Goal: Task Accomplishment & Management: Complete application form

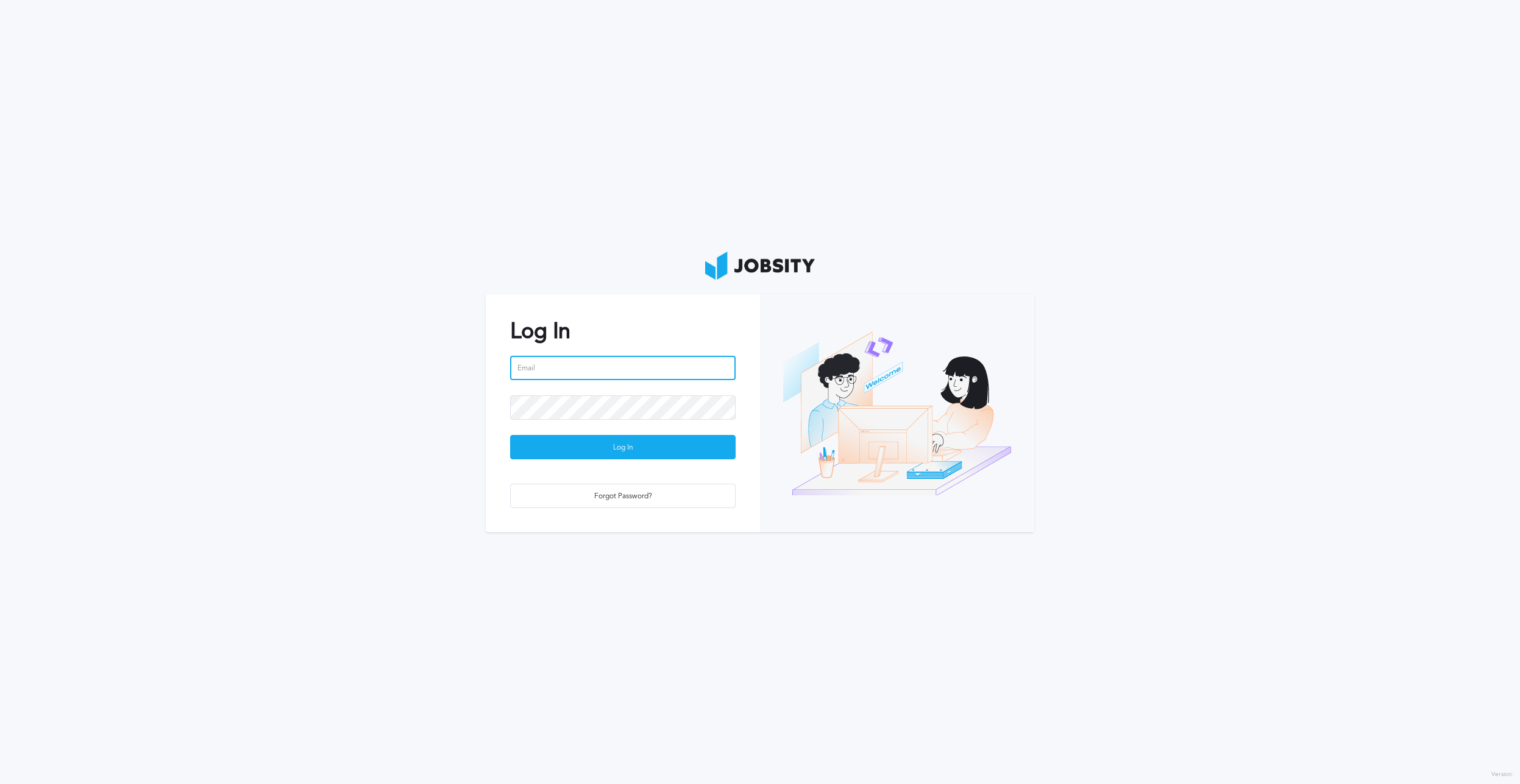
click at [588, 365] on input "email" at bounding box center [623, 368] width 226 height 24
click at [372, 430] on section "Log In Email is required Password is required Log In Forgot Password?" at bounding box center [760, 392] width 1520 height 784
click at [566, 361] on input "email" at bounding box center [623, 368] width 226 height 24
click at [578, 369] on input "email" at bounding box center [623, 368] width 226 height 24
type input "[PERSON_NAME][EMAIL_ADDRESS][PERSON_NAME][DOMAIN_NAME]"
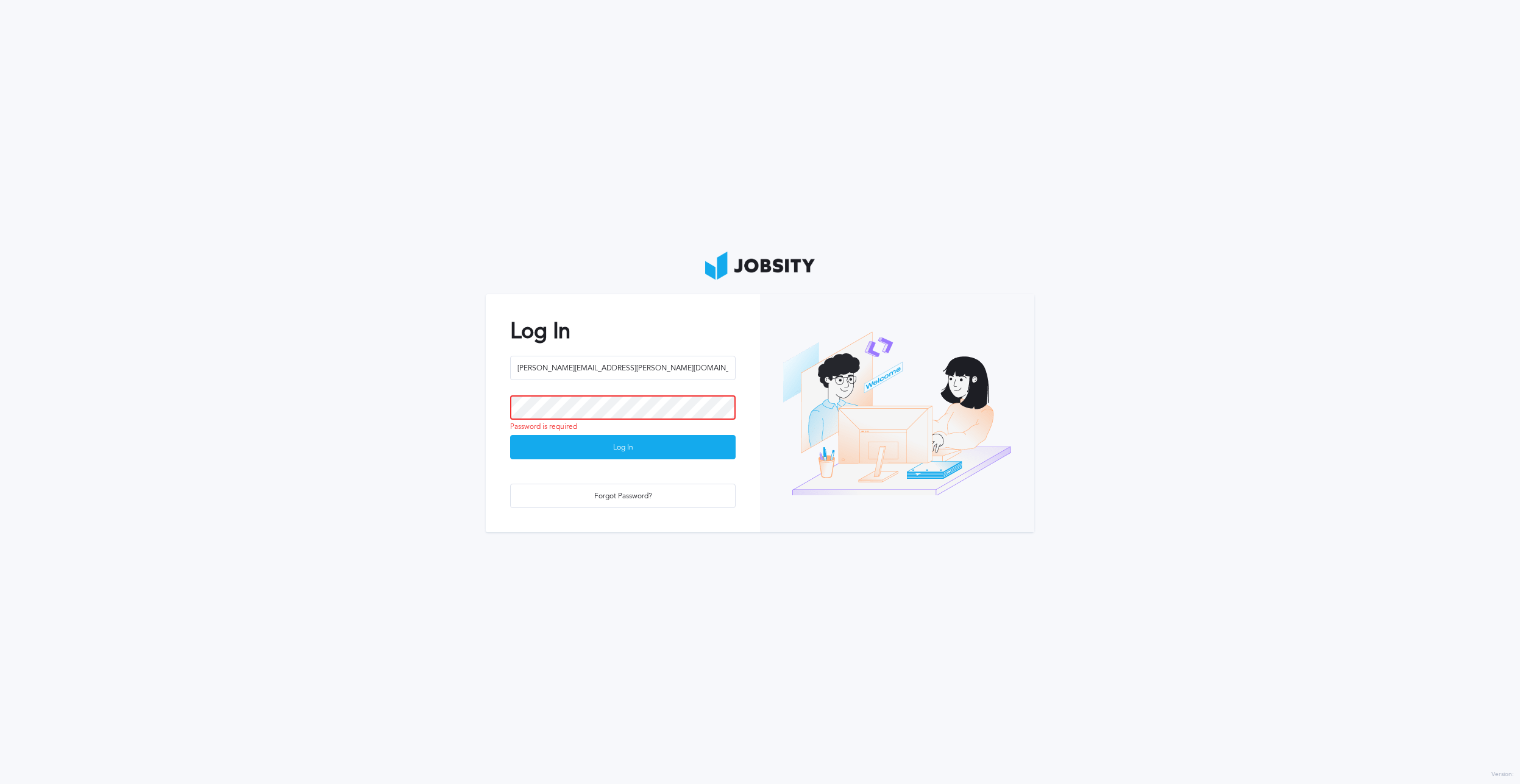
click at [510, 435] on button "Log In" at bounding box center [623, 447] width 226 height 24
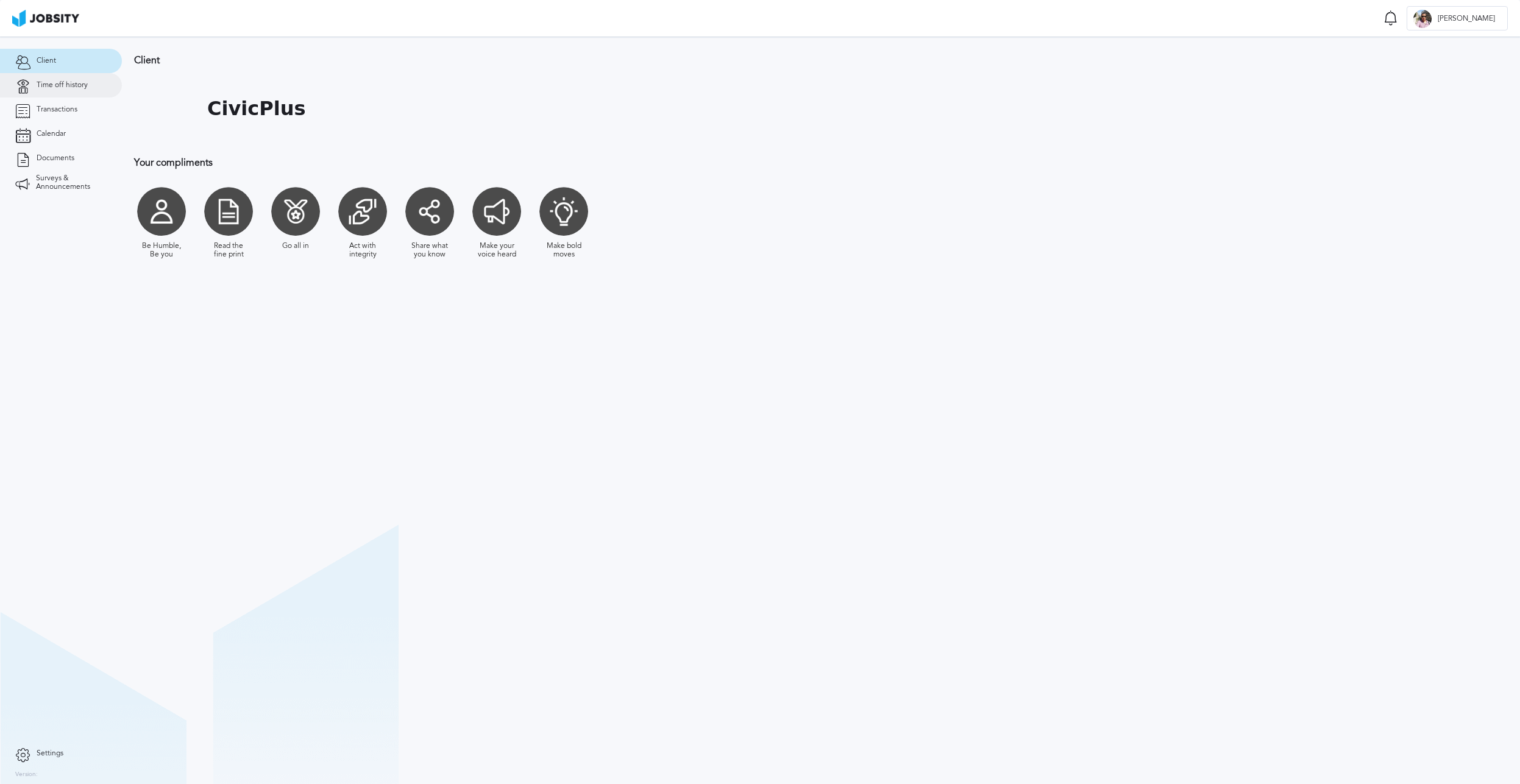
click at [74, 82] on span "Time off history" at bounding box center [62, 86] width 51 height 9
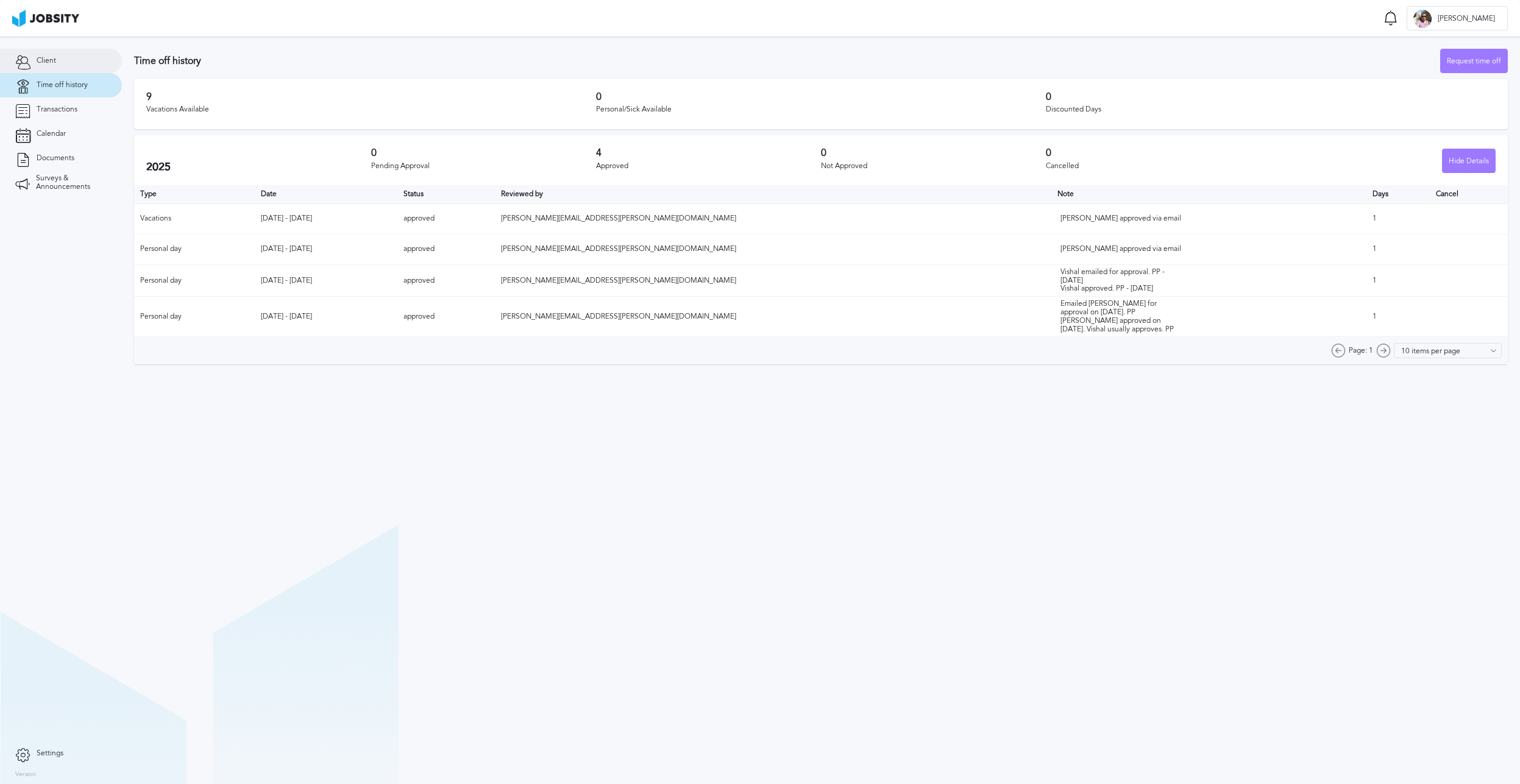
click at [70, 64] on link "Client" at bounding box center [60, 61] width 122 height 24
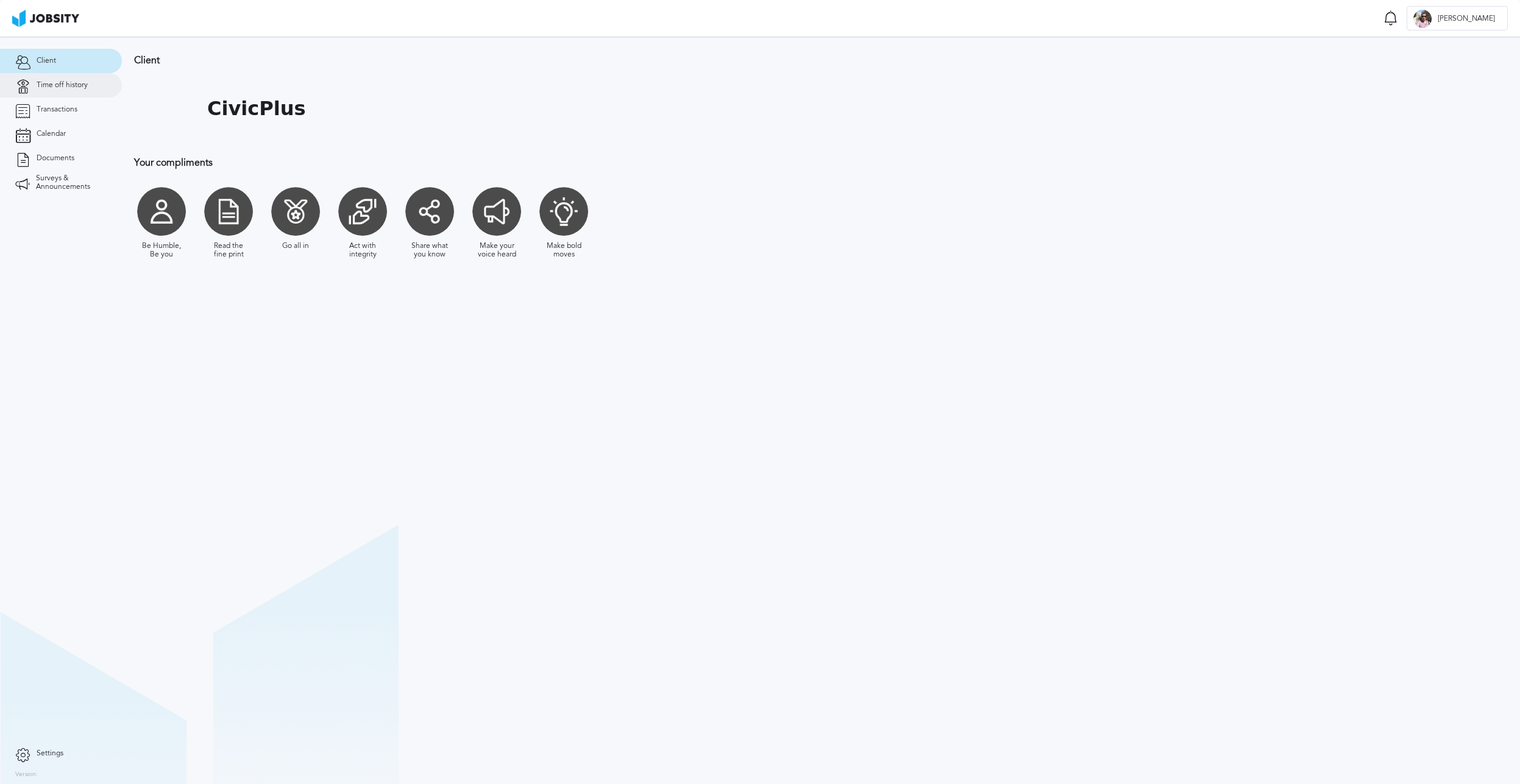
click at [74, 88] on span "Time off history" at bounding box center [62, 86] width 51 height 9
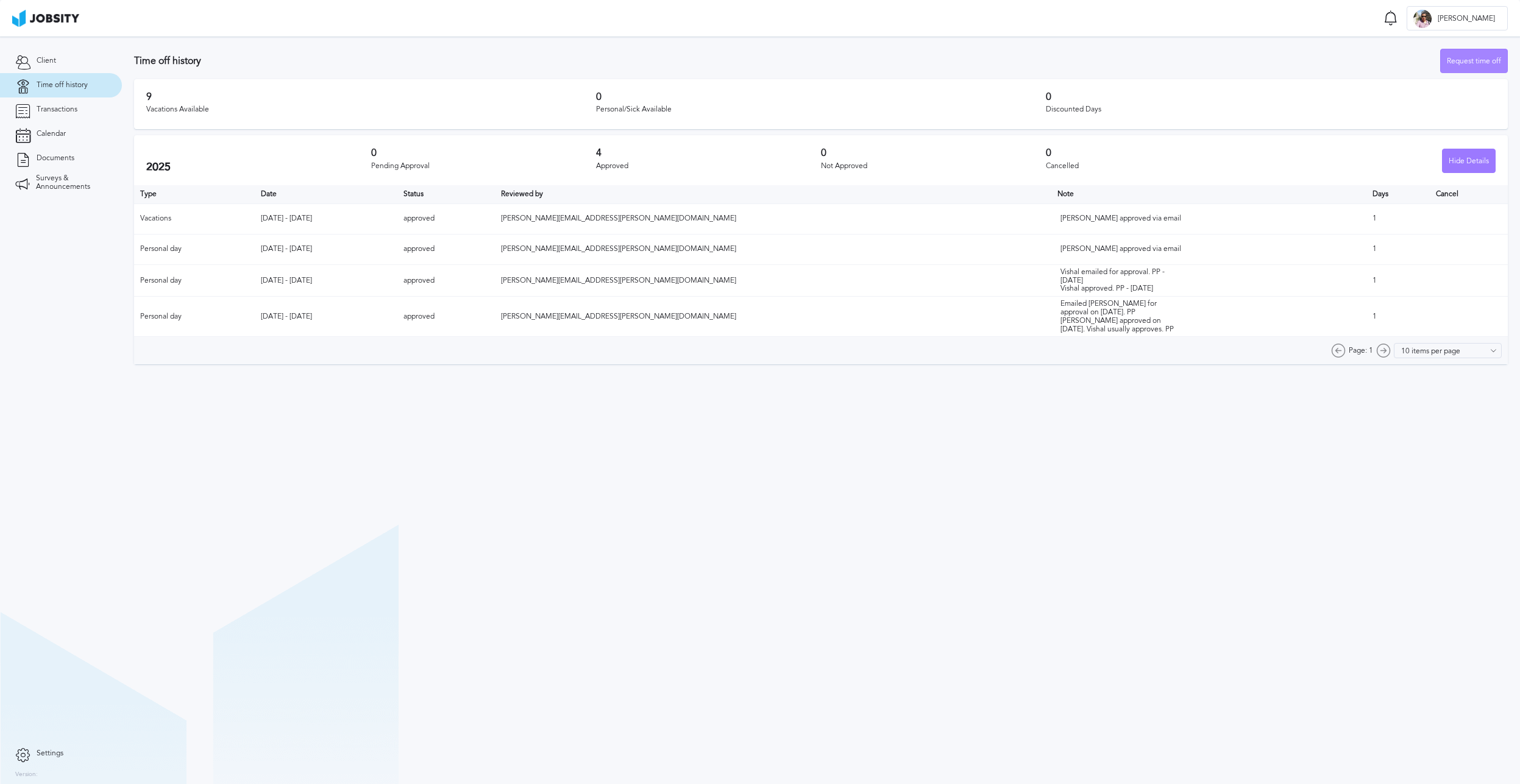
click at [1460, 64] on div "Request time off" at bounding box center [1473, 62] width 66 height 24
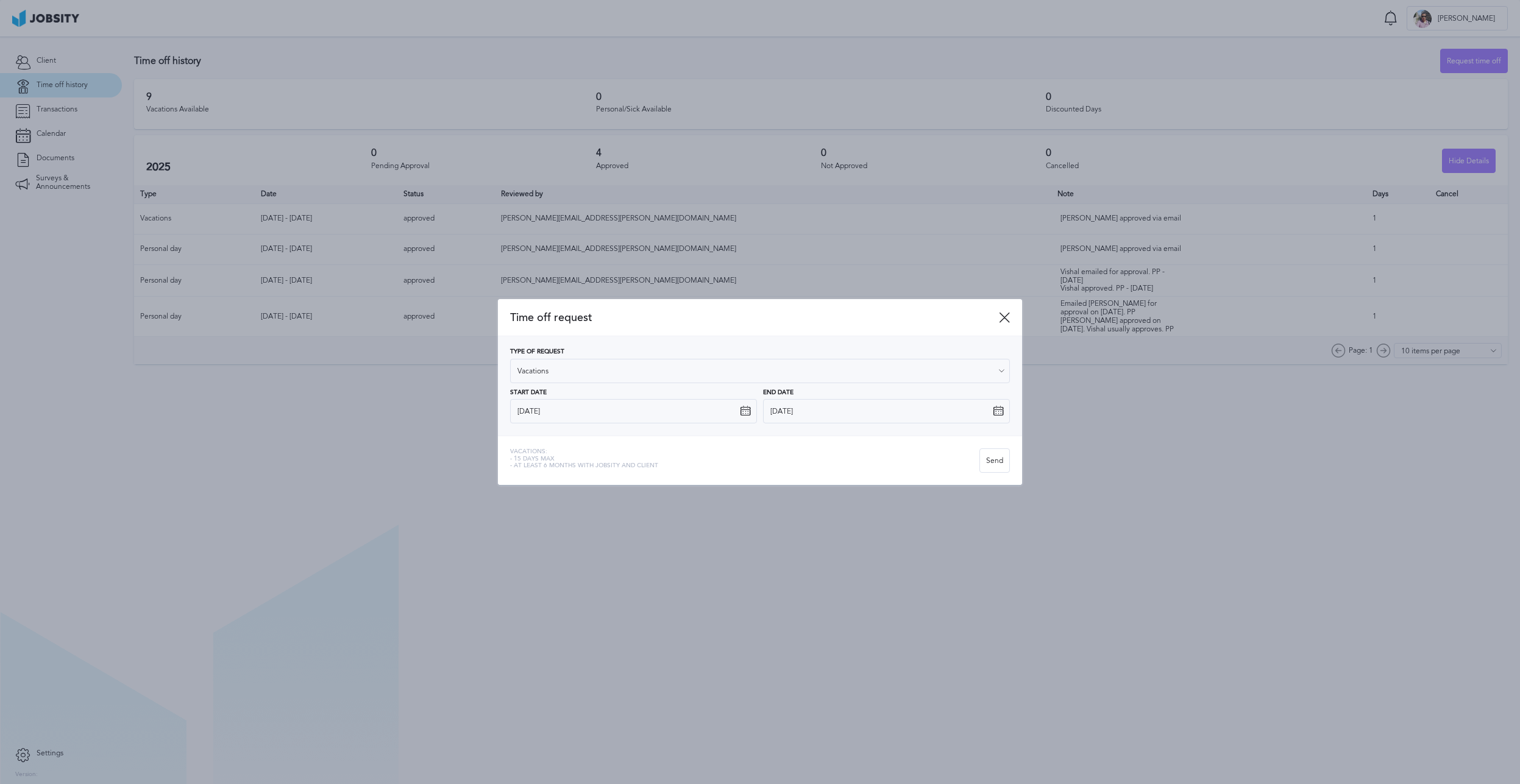
click at [744, 412] on icon at bounding box center [745, 410] width 11 height 11
click at [653, 411] on input "[DATE]" at bounding box center [633, 411] width 247 height 24
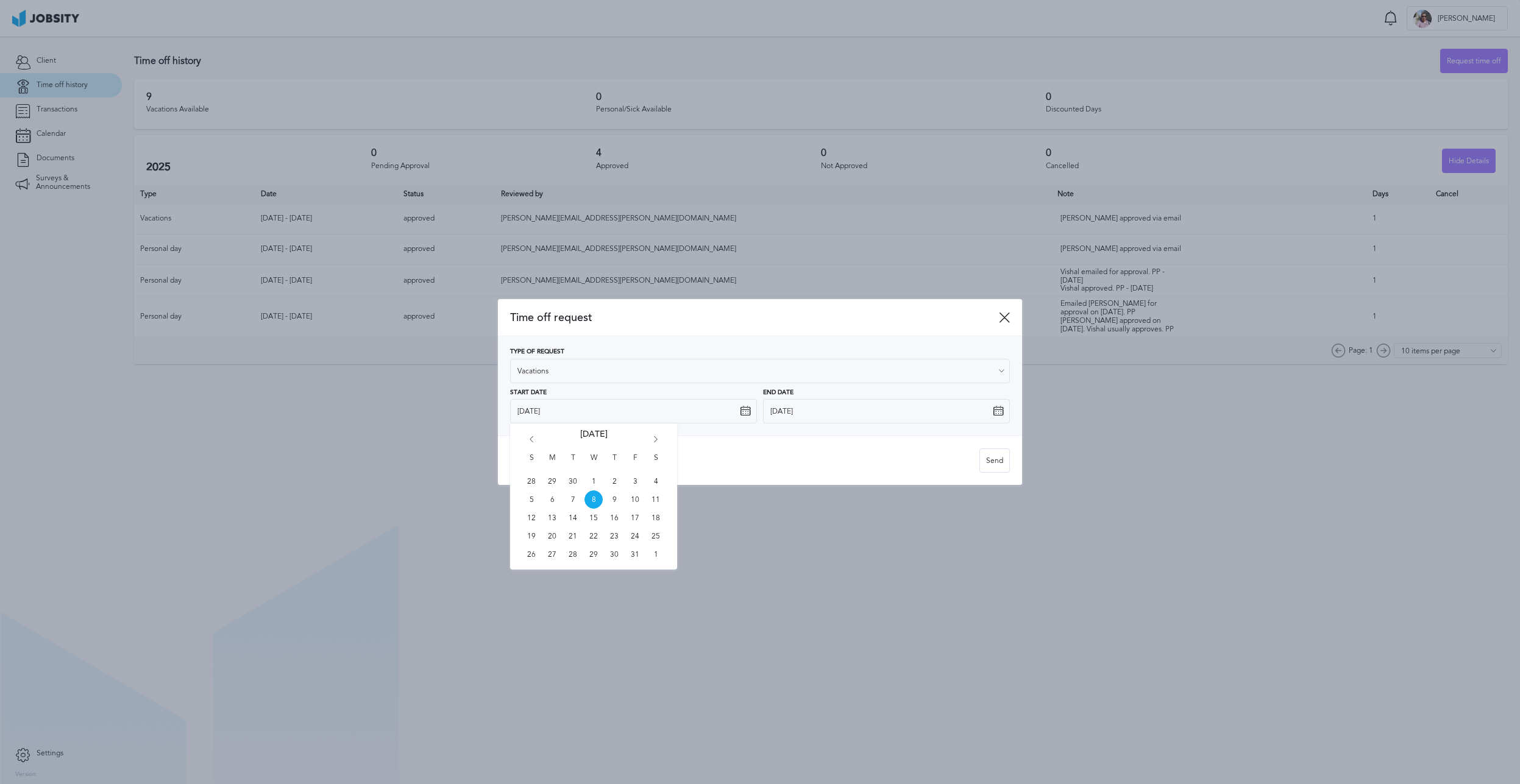
click at [795, 450] on div "Vacations: - 15 days max - At least 6 months with jobsity and client" at bounding box center [744, 461] width 470 height 24
